Goal: Task Accomplishment & Management: Manage account settings

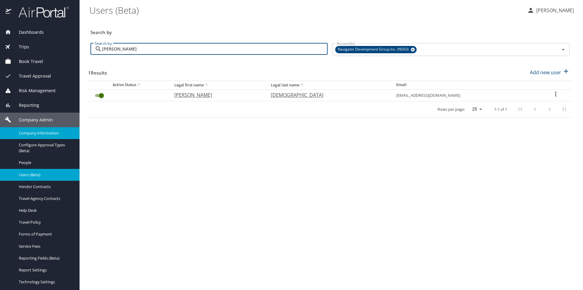
click at [46, 137] on link "Company Information" at bounding box center [40, 133] width 80 height 12
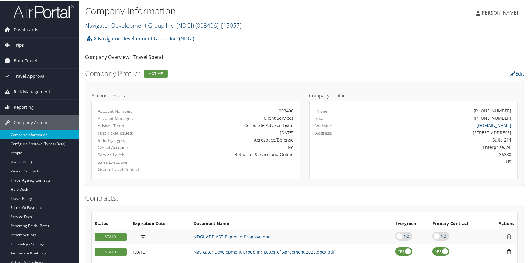
click at [117, 23] on link "Navigator Development Group Inc. (NDGI) ( 003406 ) , [ 15057 ]" at bounding box center [163, 25] width 156 height 8
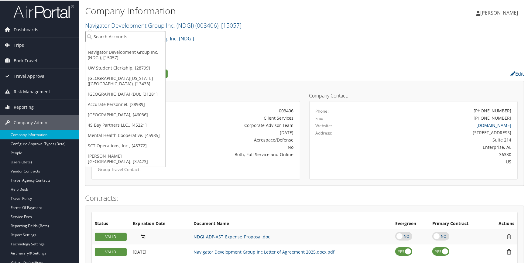
click at [112, 34] on input "search" at bounding box center [125, 35] width 80 height 11
click at [114, 114] on link "[GEOGRAPHIC_DATA], [46036]" at bounding box center [125, 114] width 80 height 10
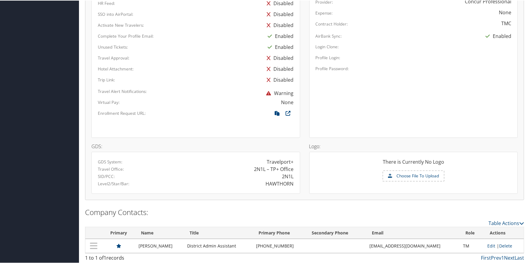
scroll to position [334, 0]
drag, startPoint x: 367, startPoint y: 245, endPoint x: 431, endPoint y: 242, distance: 64.5
click at [431, 242] on td "[EMAIL_ADDRESS][DOMAIN_NAME]" at bounding box center [414, 245] width 94 height 14
copy td "[EMAIL_ADDRESS][DOMAIN_NAME]"
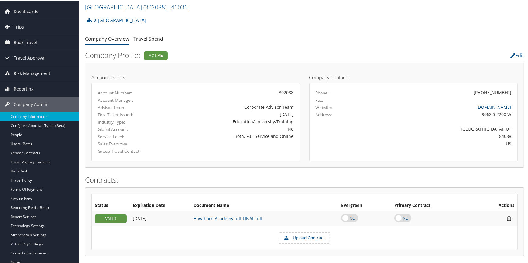
scroll to position [0, 0]
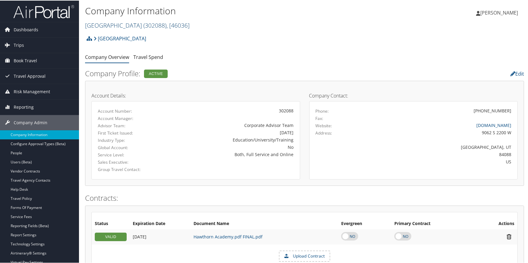
click at [123, 22] on link "Hawthorn Academy ( 302088 ) , [ 46036 ]" at bounding box center [137, 25] width 105 height 8
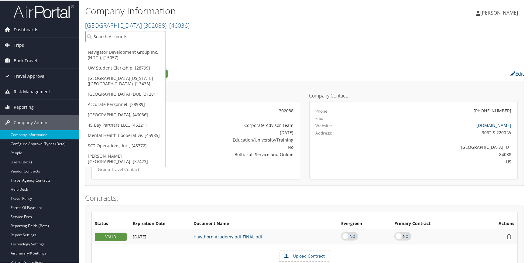
click at [119, 33] on input "search" at bounding box center [125, 35] width 80 height 11
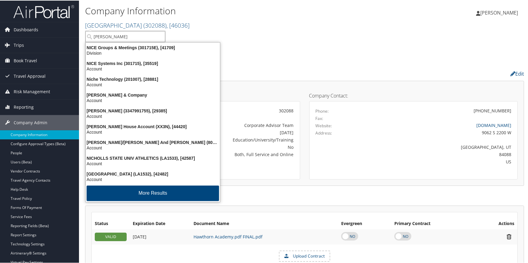
type input "nippo"
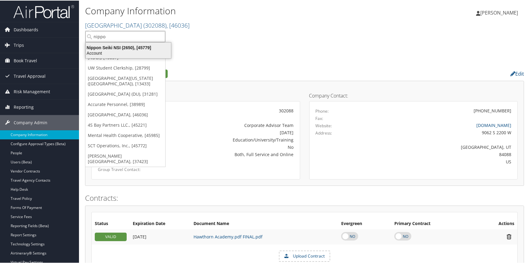
click at [119, 46] on div "Nippon Seiki NSI (2650), [45779]" at bounding box center [128, 46] width 93 height 5
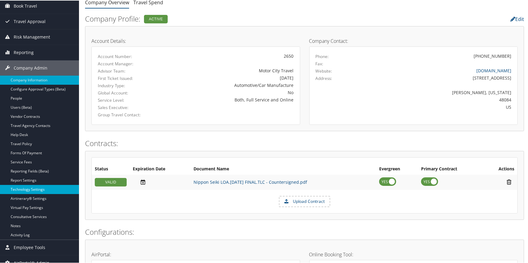
scroll to position [55, 0]
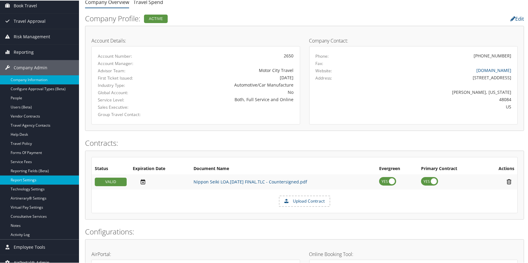
click at [30, 179] on link "Report Settings" at bounding box center [39, 179] width 79 height 9
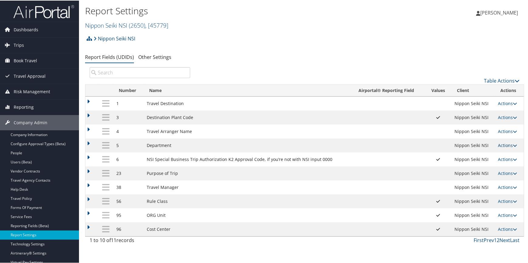
click at [501, 143] on link "Actions" at bounding box center [507, 145] width 19 height 6
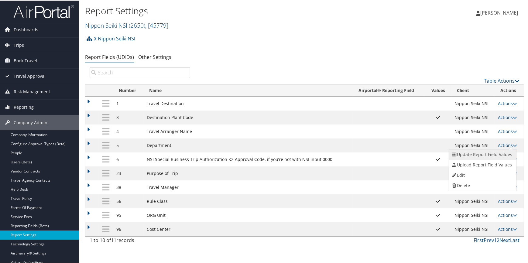
click at [495, 149] on link "Update Report Field Values" at bounding box center [482, 154] width 66 height 10
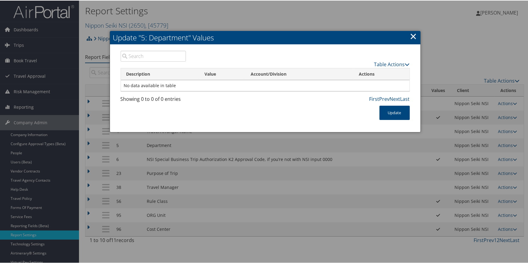
click at [413, 36] on link "×" at bounding box center [413, 35] width 7 height 12
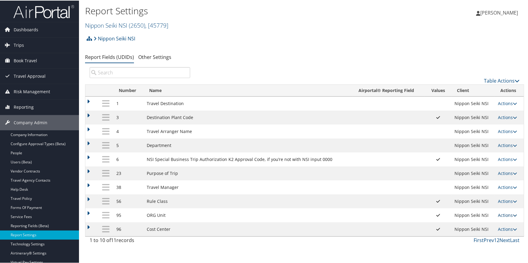
click at [499, 216] on link "Actions" at bounding box center [507, 215] width 19 height 6
click at [476, 225] on link "Update Report Field Values" at bounding box center [482, 224] width 66 height 10
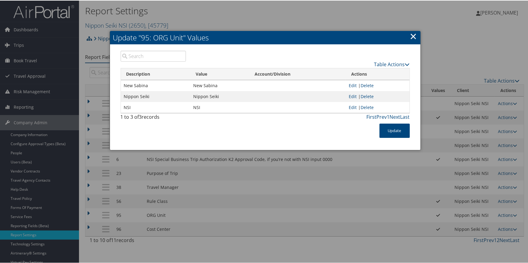
click at [411, 36] on link "×" at bounding box center [413, 35] width 7 height 12
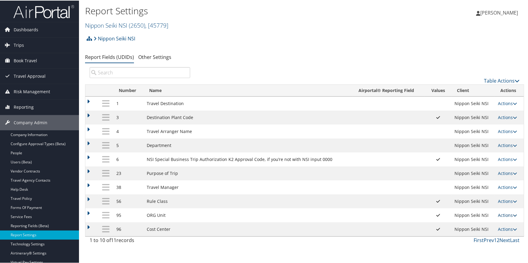
click at [501, 214] on link "Actions" at bounding box center [507, 215] width 19 height 6
click at [486, 224] on link "Update Report Field Values" at bounding box center [482, 224] width 66 height 10
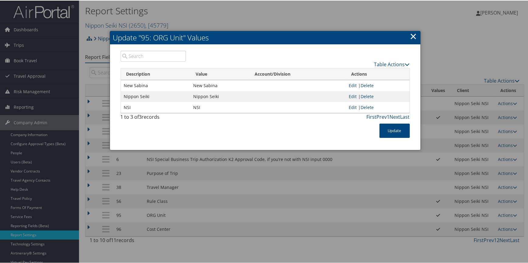
click at [412, 37] on link "×" at bounding box center [413, 35] width 7 height 12
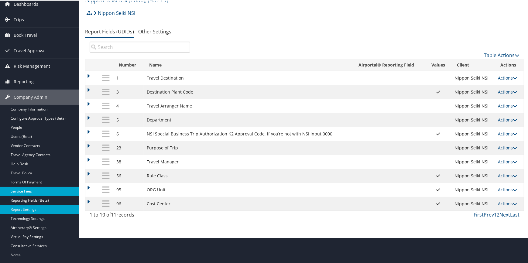
scroll to position [55, 0]
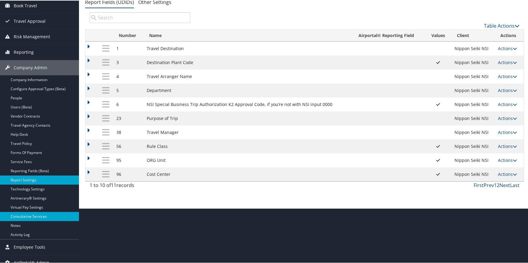
click at [39, 212] on link "Consultative Services" at bounding box center [39, 215] width 79 height 9
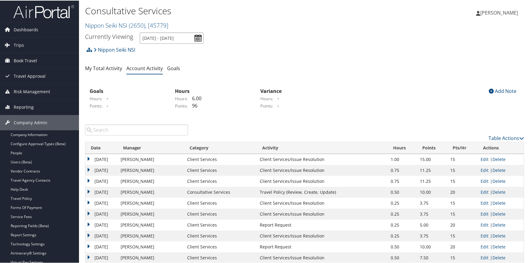
click at [195, 39] on input "[DATE] - [DATE]" at bounding box center [172, 37] width 64 height 11
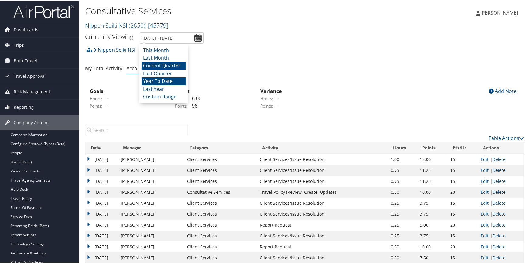
click at [173, 80] on li "Year To Date" at bounding box center [164, 81] width 44 height 8
type input "[DATE] - [DATE]"
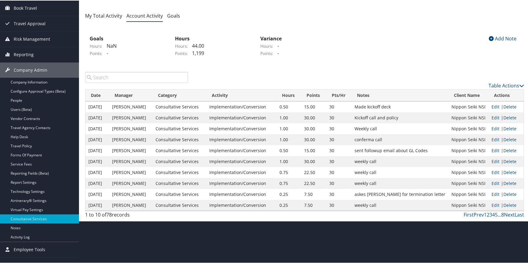
scroll to position [55, 0]
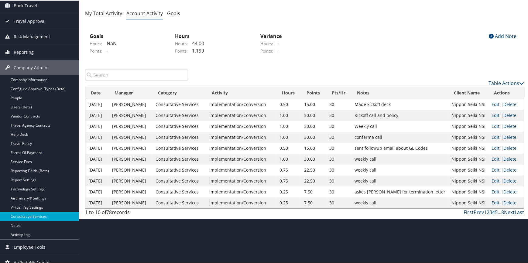
click at [508, 211] on link "Next" at bounding box center [509, 211] width 11 height 7
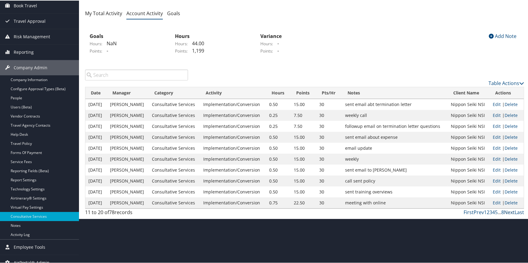
click at [508, 211] on link "Next" at bounding box center [509, 211] width 11 height 7
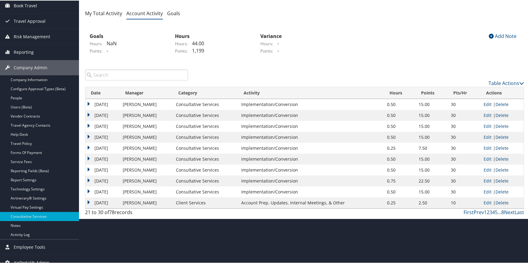
click at [488, 103] on link "Edit" at bounding box center [488, 104] width 8 height 6
select select "2"
select select "248-1"
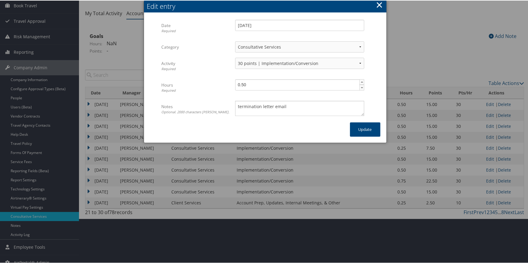
click at [379, 1] on button "×" at bounding box center [379, 4] width 7 height 12
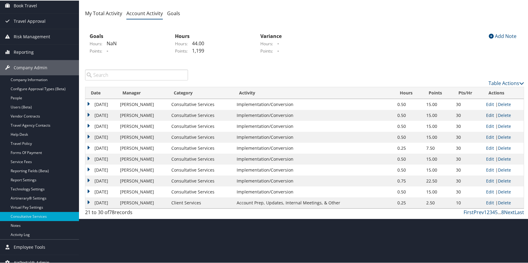
click at [487, 112] on link "Edit" at bounding box center [490, 115] width 8 height 6
select select "2"
select select "248-1"
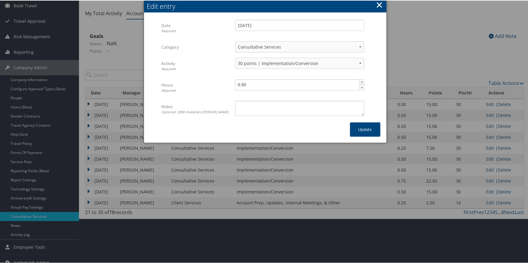
click at [379, 3] on button "×" at bounding box center [379, 4] width 7 height 12
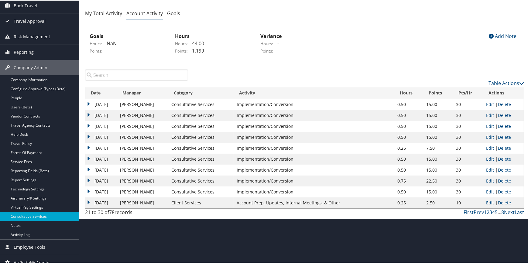
click at [487, 126] on link "Edit" at bounding box center [490, 126] width 8 height 6
select select "2"
select select "248-1"
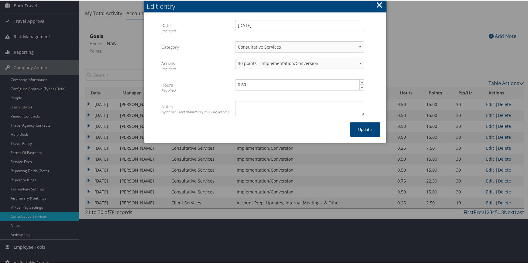
click at [378, 2] on button "×" at bounding box center [379, 4] width 7 height 12
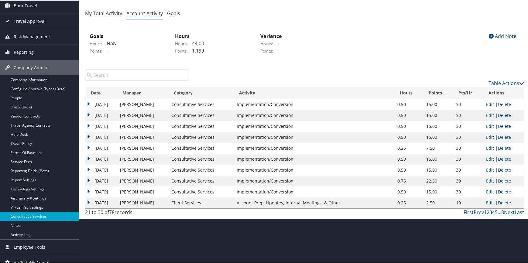
click at [485, 147] on td "Edit | Delete" at bounding box center [503, 147] width 41 height 11
click at [486, 147] on link "Edit" at bounding box center [490, 148] width 8 height 6
select select "2"
select select "248-1"
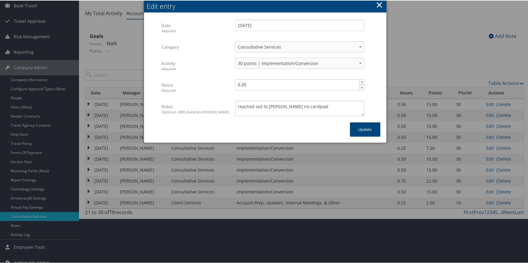
click at [376, 4] on button "×" at bounding box center [379, 4] width 7 height 12
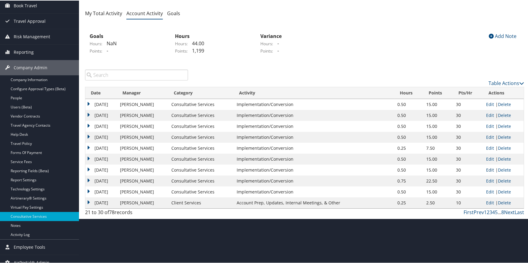
click at [486, 169] on link "Edit" at bounding box center [490, 169] width 8 height 6
select select "2"
select select "248-1"
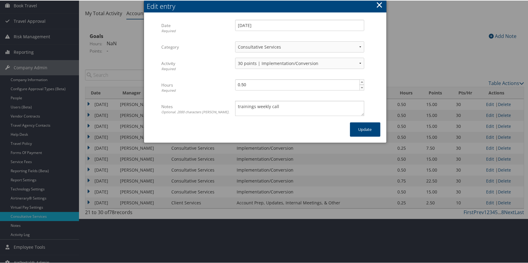
click at [378, 5] on button "×" at bounding box center [379, 4] width 7 height 12
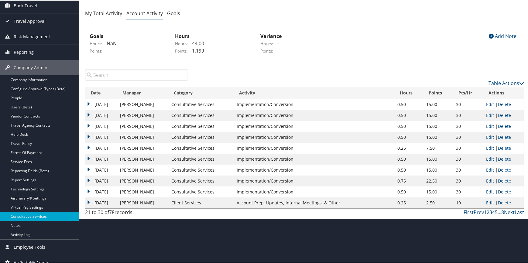
click at [489, 180] on link "Edit" at bounding box center [490, 180] width 8 height 6
select select "2"
select select "248-1"
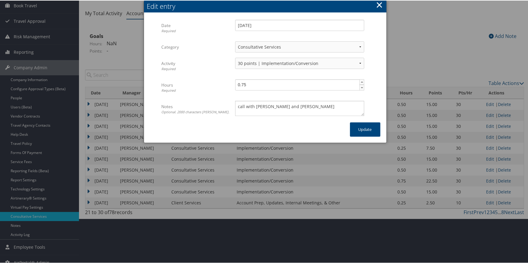
click at [378, 5] on button "×" at bounding box center [379, 4] width 7 height 12
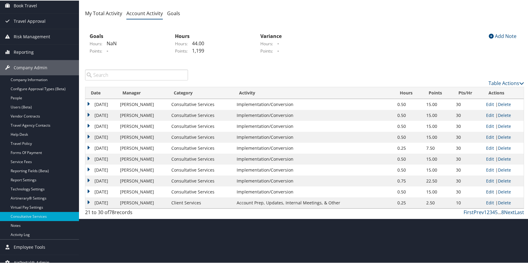
click at [486, 192] on link "Edit" at bounding box center [490, 191] width 8 height 6
select select "2"
select select "248-1"
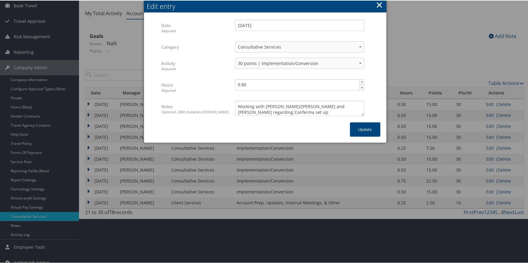
click at [379, 5] on button "×" at bounding box center [379, 4] width 7 height 12
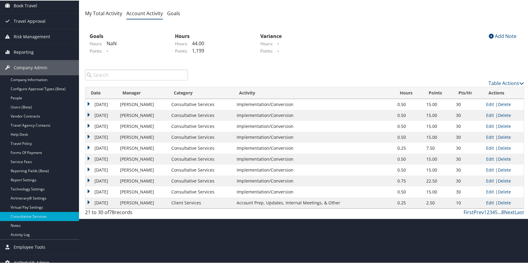
click at [489, 200] on link "Edit" at bounding box center [490, 202] width 8 height 6
select select "1"
select select "227-1"
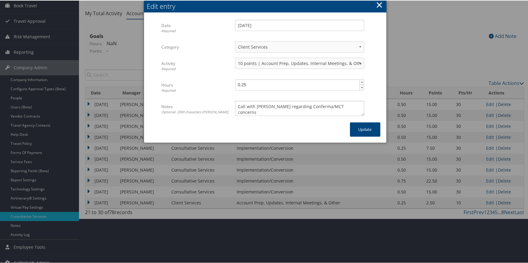
click at [379, 2] on button "×" at bounding box center [379, 4] width 7 height 12
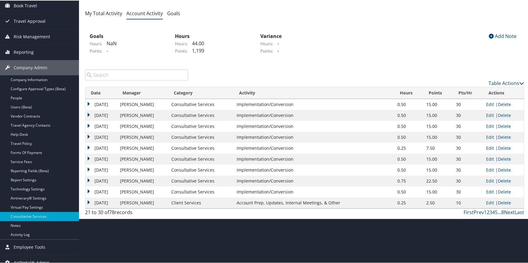
click at [509, 211] on link "Next" at bounding box center [509, 211] width 11 height 7
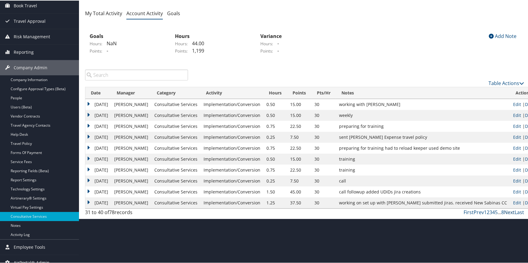
click at [507, 211] on link "Next" at bounding box center [509, 211] width 11 height 7
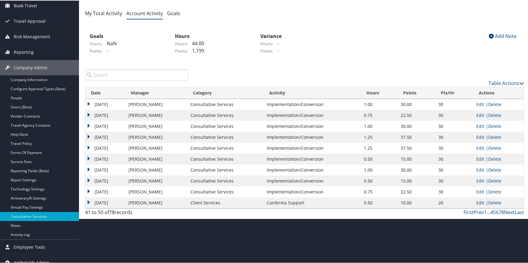
click at [479, 204] on link "Edit" at bounding box center [480, 202] width 8 height 6
select select "1"
select select "255-1"
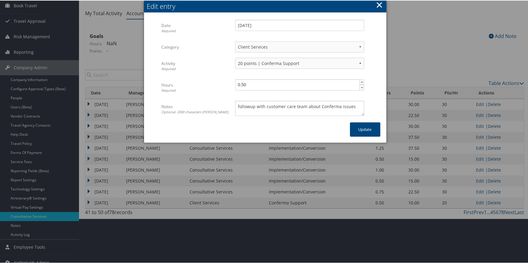
click at [381, 4] on button "×" at bounding box center [379, 4] width 7 height 12
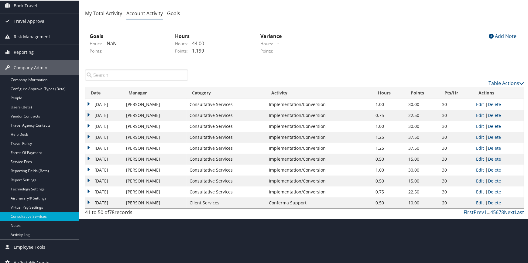
click at [481, 190] on link "Edit" at bounding box center [480, 191] width 8 height 6
select select "2"
select select "248-1"
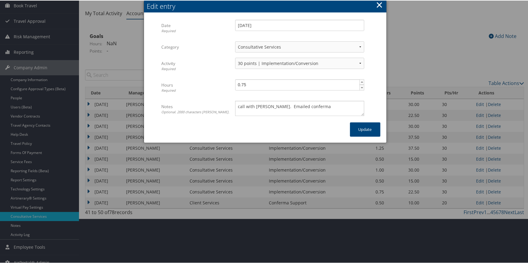
click at [379, 4] on button "×" at bounding box center [379, 4] width 7 height 12
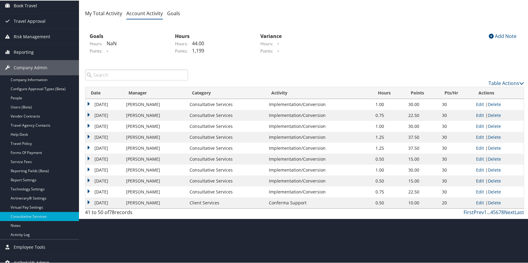
click at [479, 178] on link "Edit" at bounding box center [480, 180] width 8 height 6
select select "2"
select select "248-1"
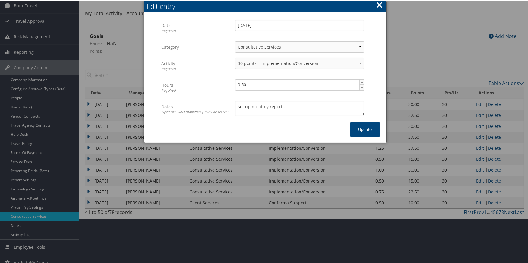
click at [377, 5] on button "×" at bounding box center [379, 4] width 7 height 12
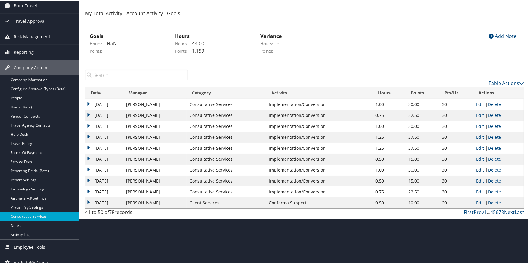
click at [480, 170] on link "Edit" at bounding box center [480, 169] width 8 height 6
select select "2"
select select "248-1"
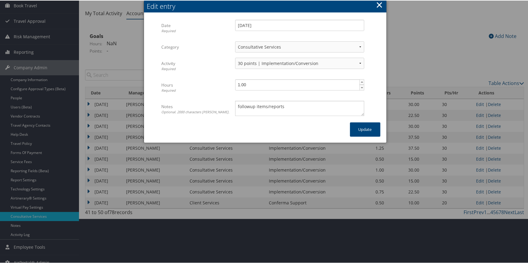
click at [380, 4] on button "×" at bounding box center [379, 4] width 7 height 12
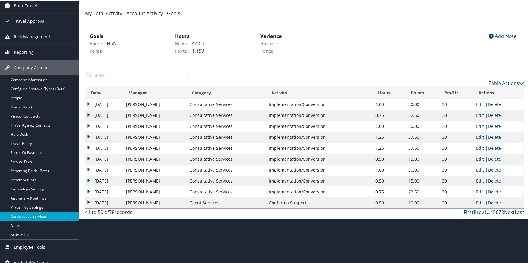
click at [479, 157] on link "Edit" at bounding box center [480, 159] width 8 height 6
select select "2"
select select "248-1"
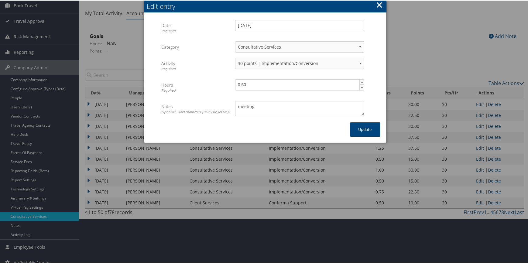
click at [379, 4] on button "×" at bounding box center [379, 4] width 7 height 12
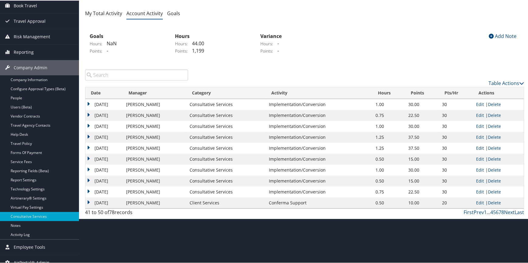
click at [479, 146] on link "Edit" at bounding box center [480, 148] width 8 height 6
select select "2"
select select "248-1"
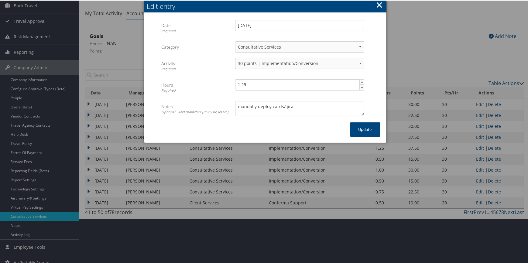
click at [376, 7] on button "×" at bounding box center [379, 4] width 7 height 12
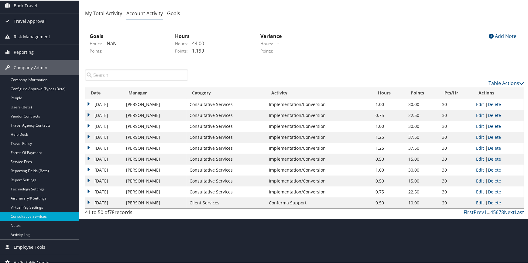
click at [480, 103] on link "Edit" at bounding box center [480, 104] width 8 height 6
select select "2"
select select "248-1"
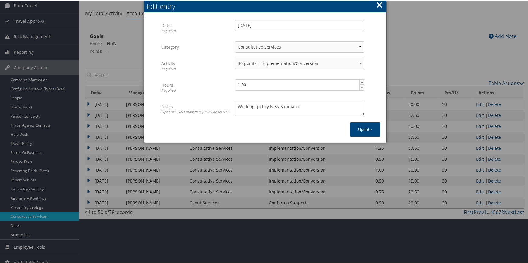
click at [378, 5] on button "×" at bounding box center [379, 4] width 7 height 12
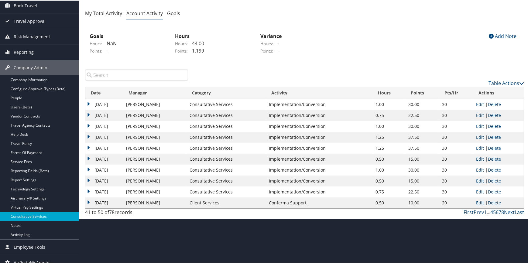
click at [482, 115] on link "Edit" at bounding box center [480, 115] width 8 height 6
select select "2"
select select "248-1"
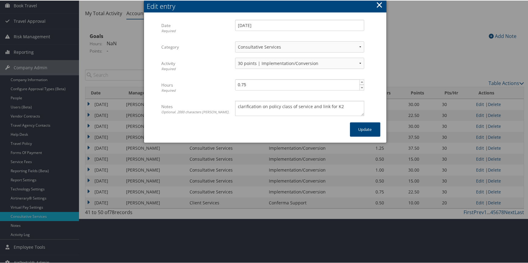
click at [376, 6] on button "×" at bounding box center [379, 4] width 7 height 12
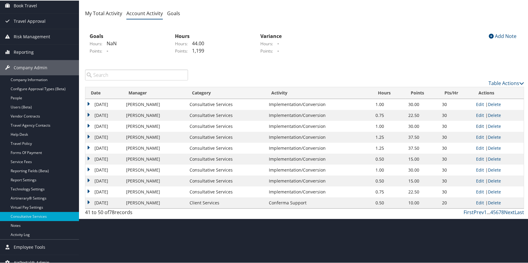
click at [478, 126] on link "Edit" at bounding box center [480, 126] width 8 height 6
select select "2"
select select "248-1"
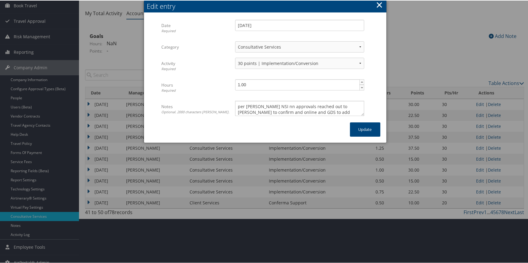
scroll to position [8, 0]
click at [378, 4] on button "×" at bounding box center [379, 4] width 7 height 12
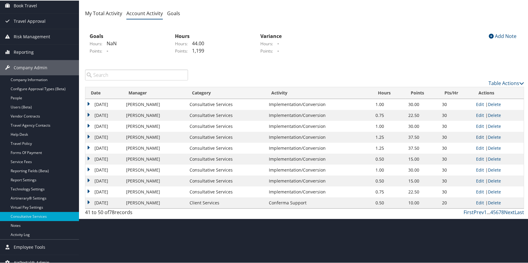
click at [480, 136] on link "Edit" at bounding box center [480, 137] width 8 height 6
select select "2"
select select "248-1"
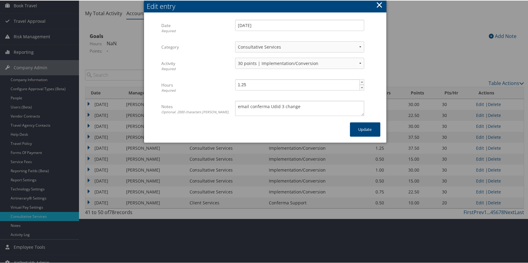
click at [380, 3] on button "×" at bounding box center [379, 4] width 7 height 12
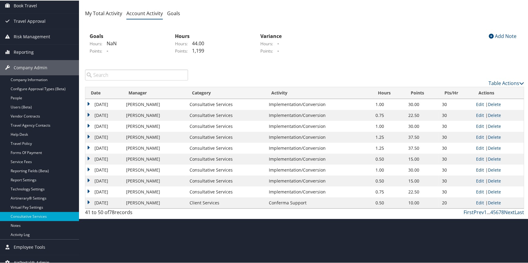
click at [478, 168] on link "Edit" at bounding box center [480, 169] width 8 height 6
select select "2"
select select "248-1"
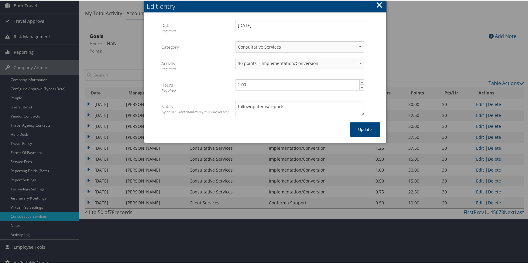
click at [378, 3] on button "×" at bounding box center [379, 4] width 7 height 12
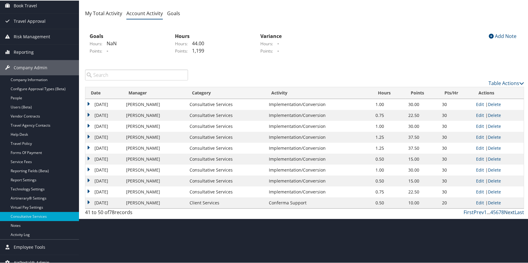
click at [509, 212] on link "Next" at bounding box center [509, 211] width 11 height 7
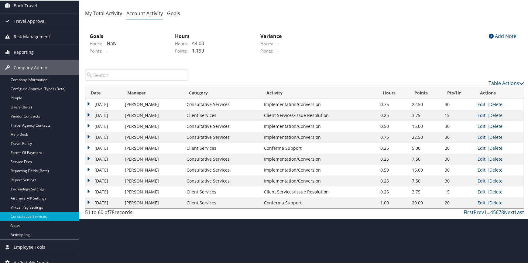
click at [478, 146] on link "Edit" at bounding box center [482, 148] width 8 height 6
select select "1"
select select "255-1"
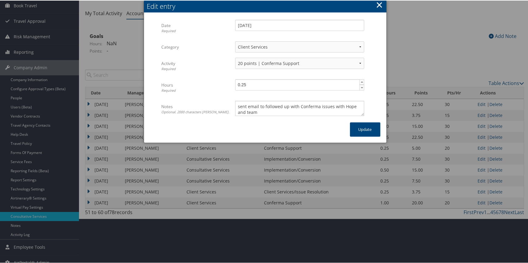
click at [376, 5] on button "×" at bounding box center [379, 4] width 7 height 12
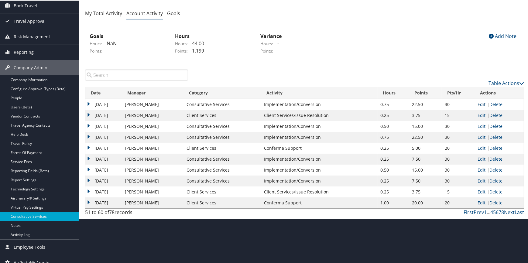
click at [482, 101] on link "Edit" at bounding box center [482, 104] width 8 height 6
select select "2"
select select "248-1"
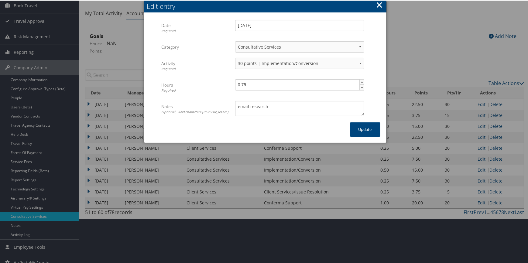
click at [376, 2] on button "×" at bounding box center [379, 4] width 7 height 12
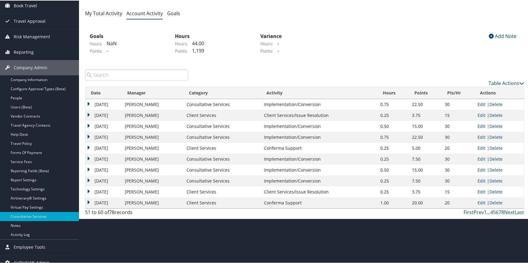
click at [480, 125] on link "Edit" at bounding box center [482, 126] width 8 height 6
select select "2"
select select "248-1"
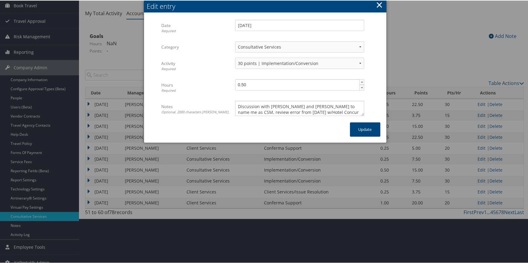
click at [379, 3] on button "×" at bounding box center [379, 4] width 7 height 12
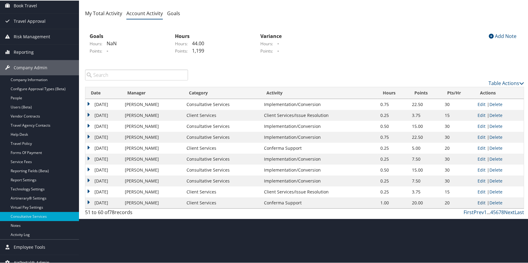
click at [482, 202] on link "Edit" at bounding box center [482, 202] width 8 height 6
select select "1"
select select "255-1"
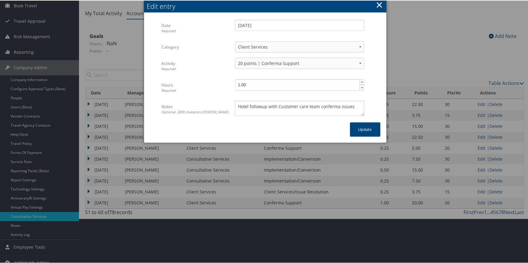
click at [380, 3] on button "×" at bounding box center [379, 4] width 7 height 12
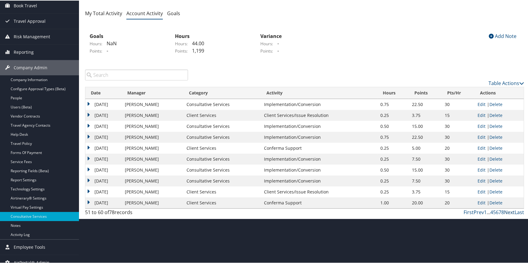
click at [506, 211] on link "Next" at bounding box center [509, 211] width 11 height 7
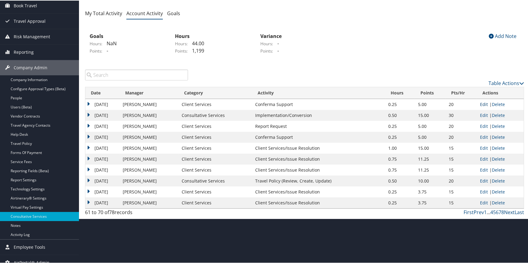
click at [481, 102] on link "Edit" at bounding box center [484, 104] width 8 height 6
select select "1"
select select "255-1"
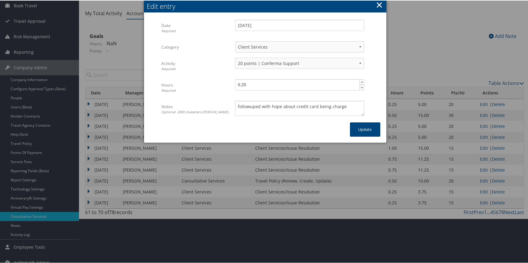
click at [378, 5] on button "×" at bounding box center [379, 4] width 7 height 12
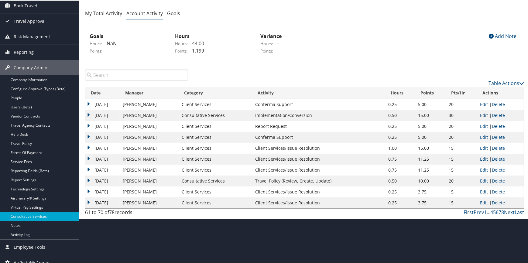
click at [481, 115] on link "Edit" at bounding box center [484, 115] width 8 height 6
select select "2"
select select "248-1"
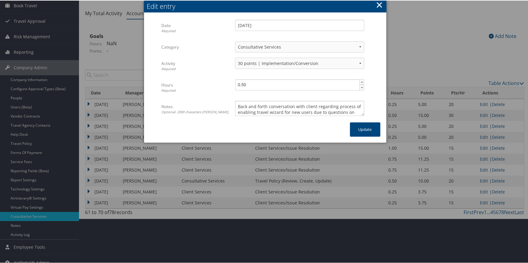
click at [378, 6] on button "×" at bounding box center [379, 4] width 7 height 12
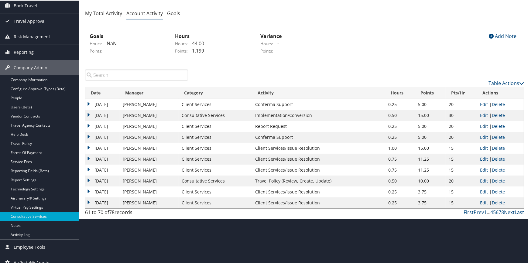
click at [482, 125] on link "Edit" at bounding box center [484, 126] width 8 height 6
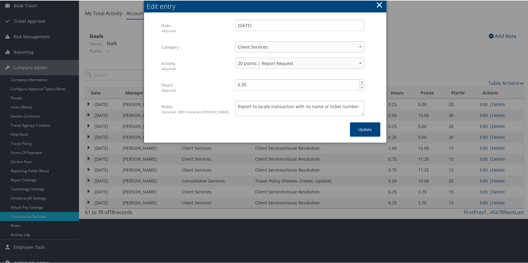
click at [378, 4] on button "×" at bounding box center [379, 4] width 7 height 12
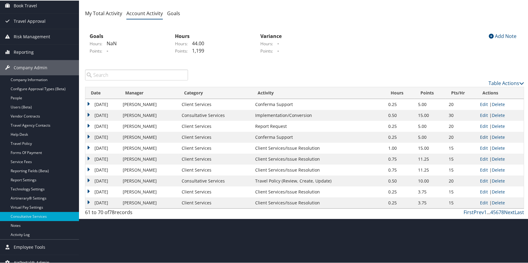
click at [482, 138] on link "Edit" at bounding box center [484, 137] width 8 height 6
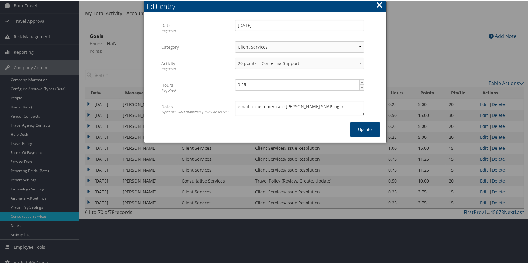
click at [380, 3] on button "×" at bounding box center [379, 4] width 7 height 12
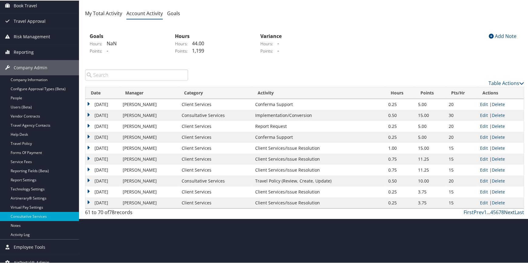
click at [506, 210] on link "Next" at bounding box center [509, 211] width 11 height 7
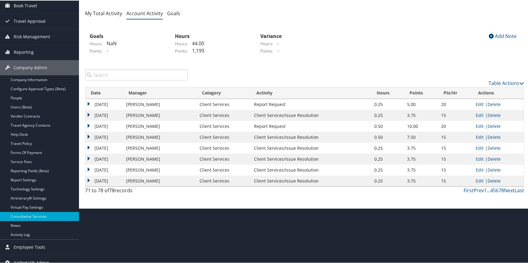
click at [478, 104] on link "Edit" at bounding box center [480, 104] width 8 height 6
select select "1"
select select "235-1"
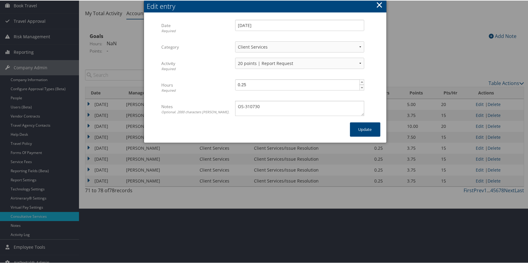
click at [377, 6] on button "×" at bounding box center [379, 4] width 7 height 12
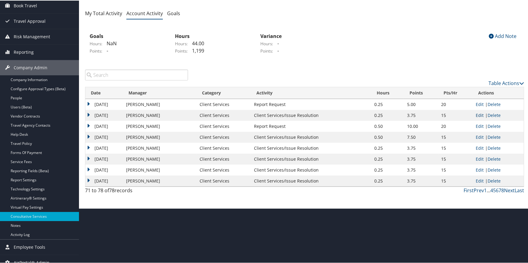
click at [476, 113] on link "Edit" at bounding box center [480, 115] width 8 height 6
select select "1"
select select "228-1"
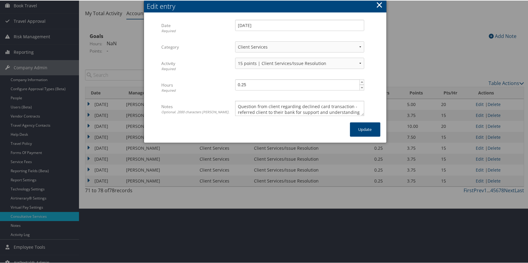
click at [377, 4] on button "×" at bounding box center [379, 4] width 7 height 12
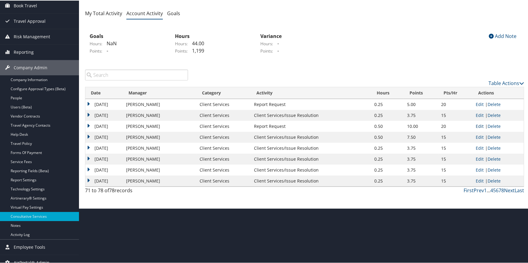
click at [477, 125] on link "Edit" at bounding box center [480, 126] width 8 height 6
select select "1"
select select "235-1"
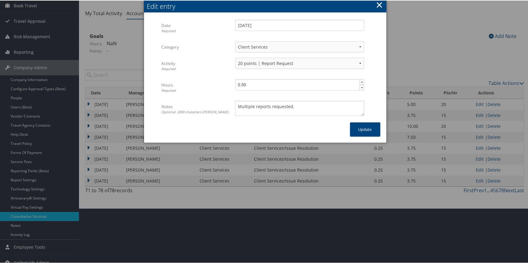
click at [376, 3] on button "×" at bounding box center [379, 4] width 7 height 12
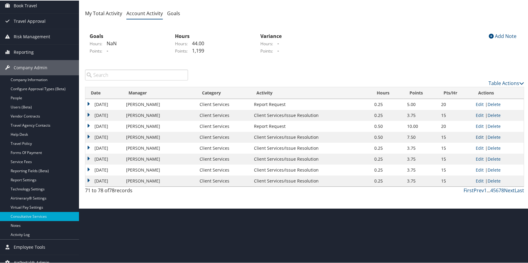
click at [479, 135] on link "Edit" at bounding box center [480, 137] width 8 height 6
select select "1"
select select "228-1"
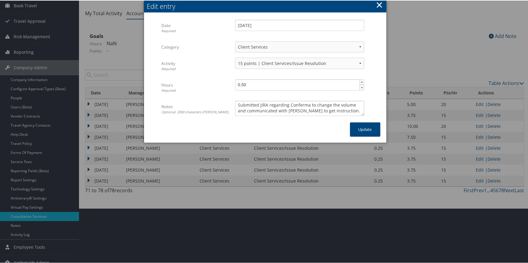
scroll to position [2, 0]
click at [378, 4] on button "×" at bounding box center [379, 4] width 7 height 12
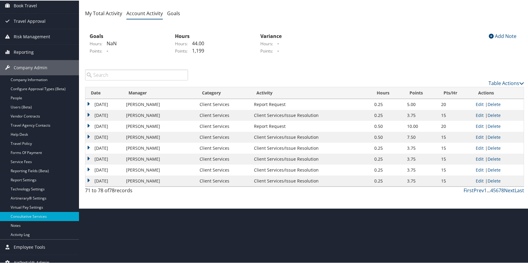
click at [478, 136] on link "Edit" at bounding box center [480, 137] width 8 height 6
select select "1"
select select "228-1"
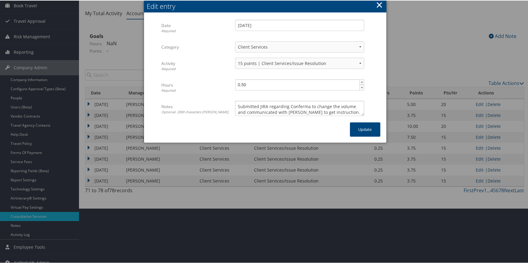
click at [379, 5] on button "×" at bounding box center [379, 4] width 7 height 12
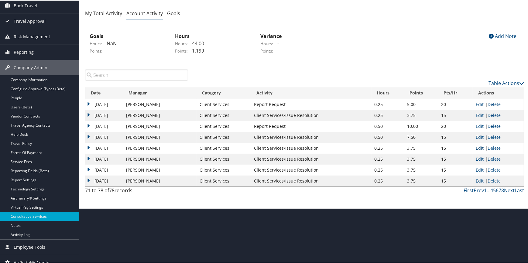
click at [477, 148] on link "Edit" at bounding box center [480, 148] width 8 height 6
select select "1"
select select "228-1"
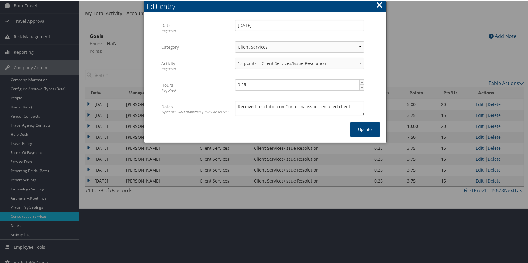
click at [381, 3] on button "×" at bounding box center [379, 4] width 7 height 12
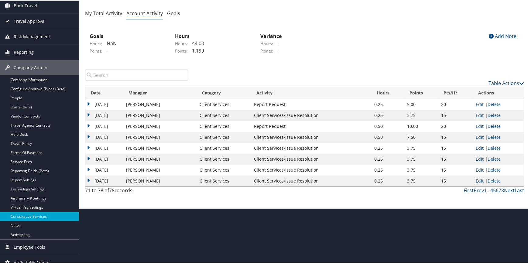
click at [476, 169] on link "Edit" at bounding box center [480, 169] width 8 height 6
select select "1"
select select "228-1"
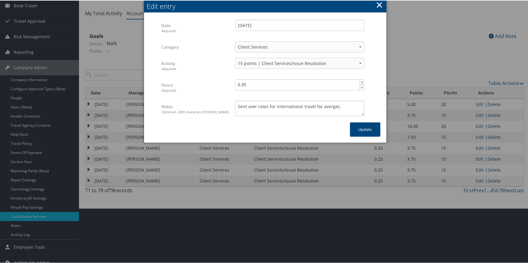
click at [378, 4] on button "×" at bounding box center [379, 4] width 7 height 12
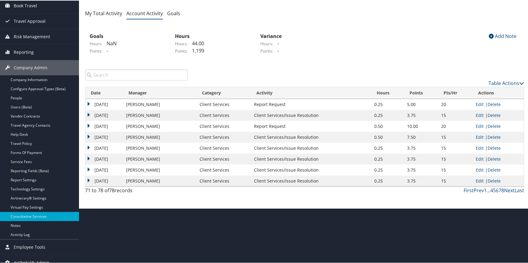
click at [478, 180] on link "Edit" at bounding box center [480, 180] width 8 height 6
select select "1"
select select "228-1"
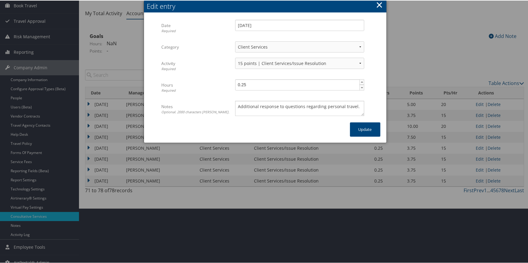
click at [377, 5] on button "×" at bounding box center [379, 4] width 7 height 12
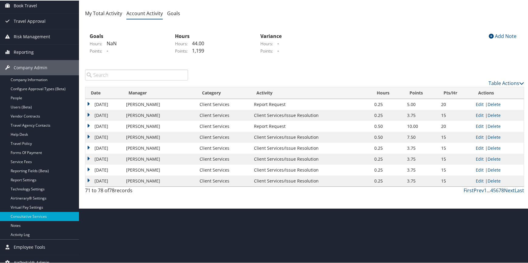
click at [481, 145] on link "Edit" at bounding box center [480, 148] width 8 height 6
select select "1"
select select "228-1"
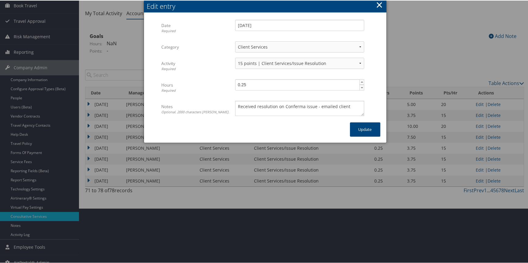
click at [379, 3] on button "×" at bounding box center [379, 4] width 7 height 12
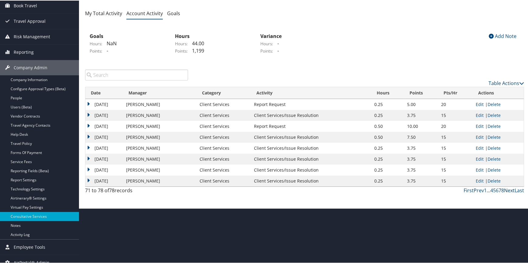
click at [509, 190] on link "Next" at bounding box center [509, 190] width 11 height 7
click at [508, 189] on link "Next" at bounding box center [509, 190] width 11 height 7
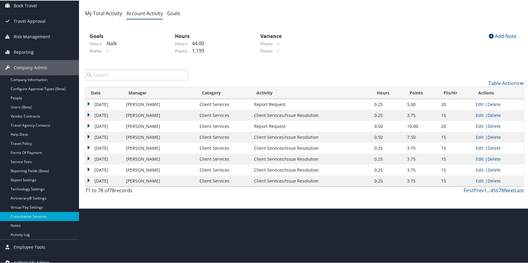
click at [499, 190] on link "7" at bounding box center [500, 190] width 3 height 7
